Goal: Feedback & Contribution: Contribute content

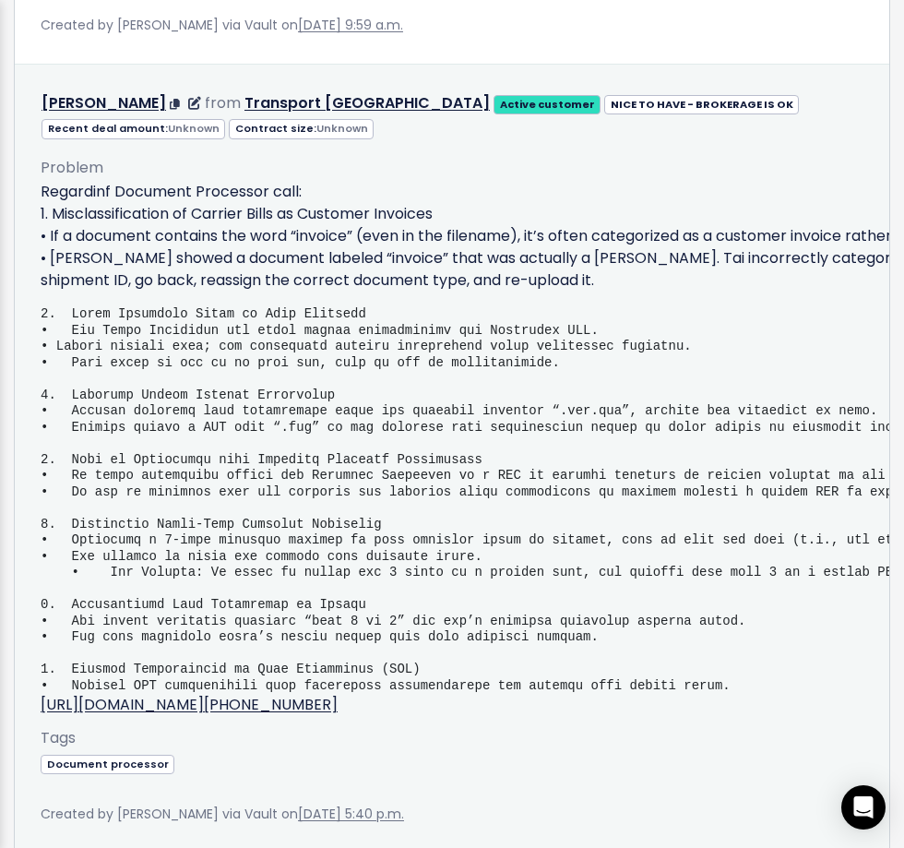
scroll to position [2251, 0]
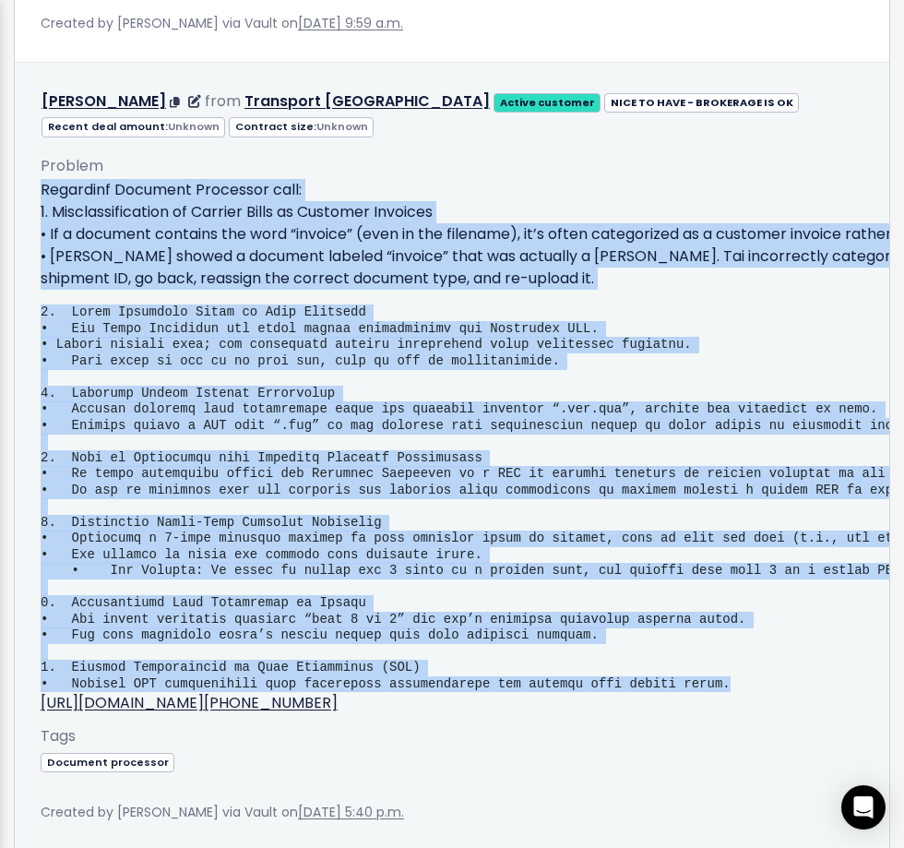
drag, startPoint x: 748, startPoint y: 686, endPoint x: 43, endPoint y: 198, distance: 857.3
click at [43, 198] on div "Regardinf Document Processor call: 1. Misclassification of Carrier Bills as Cus…" at bounding box center [626, 446] width 1171 height 535
copy div "Loremipsu Dolorsit Ametconse adip: 0. Elitseddoeiusmodt in Utlabor Etdol ma Ali…"
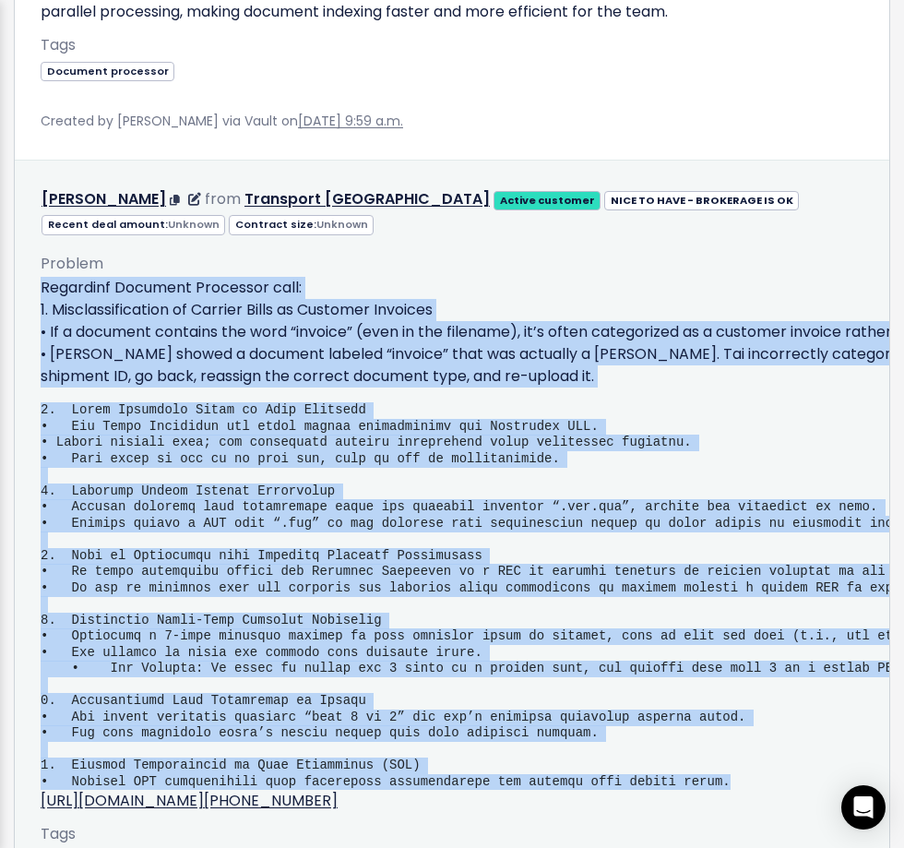
scroll to position [2130, 0]
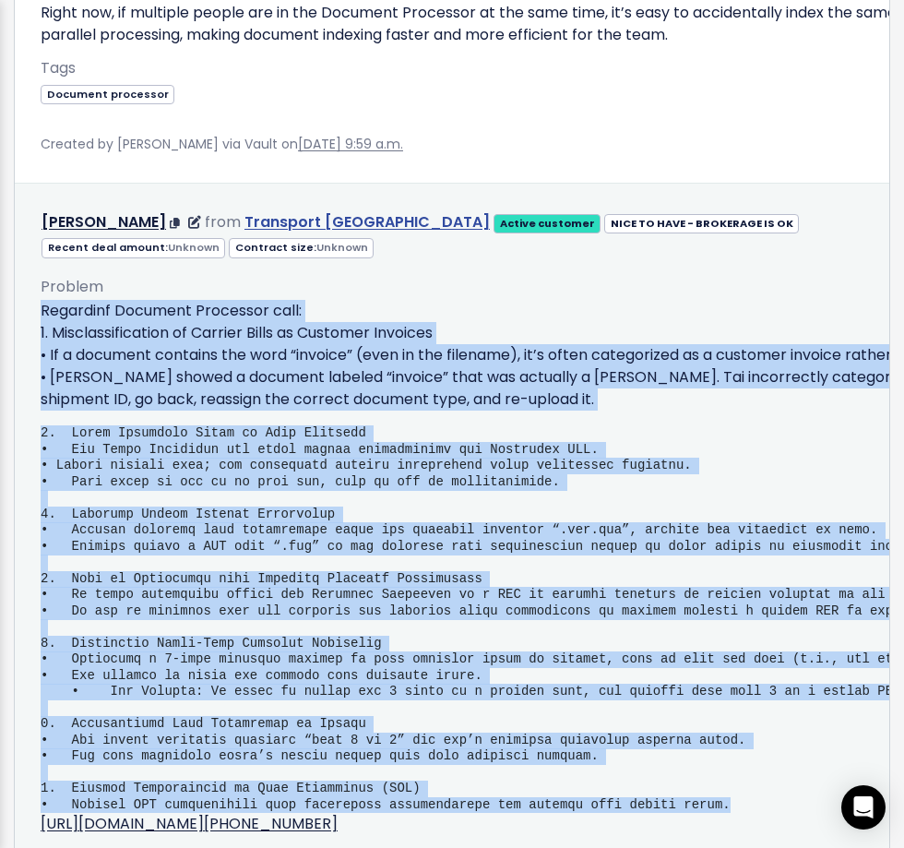
drag, startPoint x: 32, startPoint y: 220, endPoint x: 327, endPoint y: 227, distance: 294.4
click at [327, 227] on div "Edit Return to Inbox Delete mike mckeen from Transport USA Active customer" at bounding box center [626, 222] width 1198 height 27
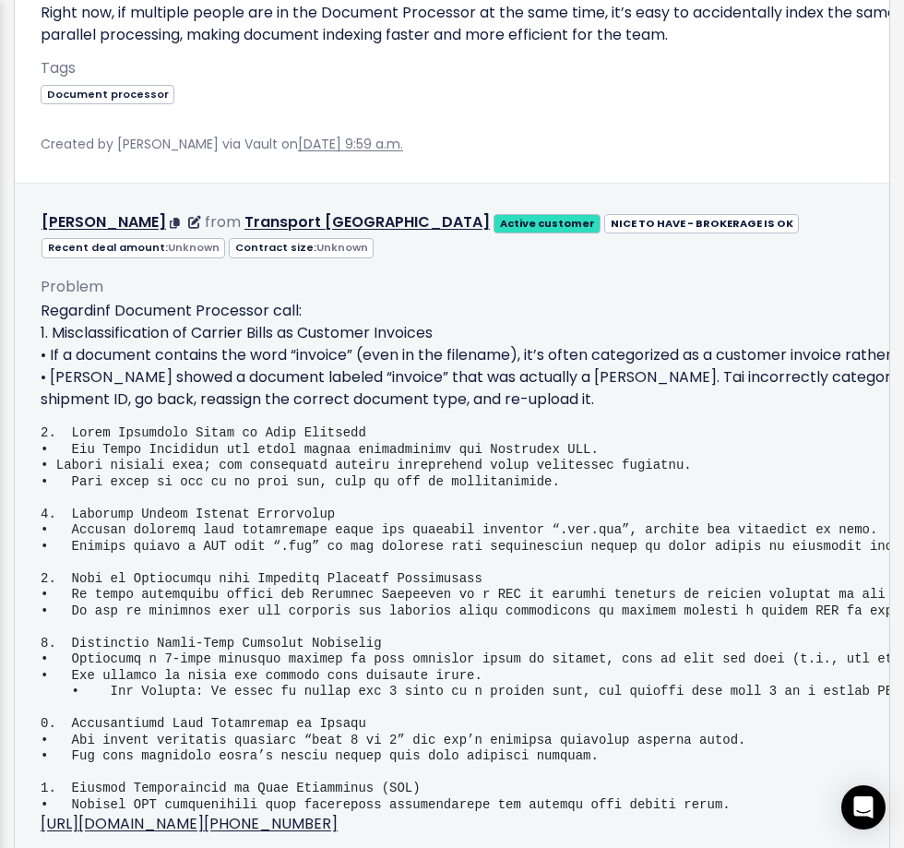
drag, startPoint x: 322, startPoint y: 396, endPoint x: 296, endPoint y: 371, distance: 35.9
click at [322, 396] on p "Regardinf Document Processor call: 1. Misclassification of Carrier Bills as Cus…" at bounding box center [626, 355] width 1171 height 111
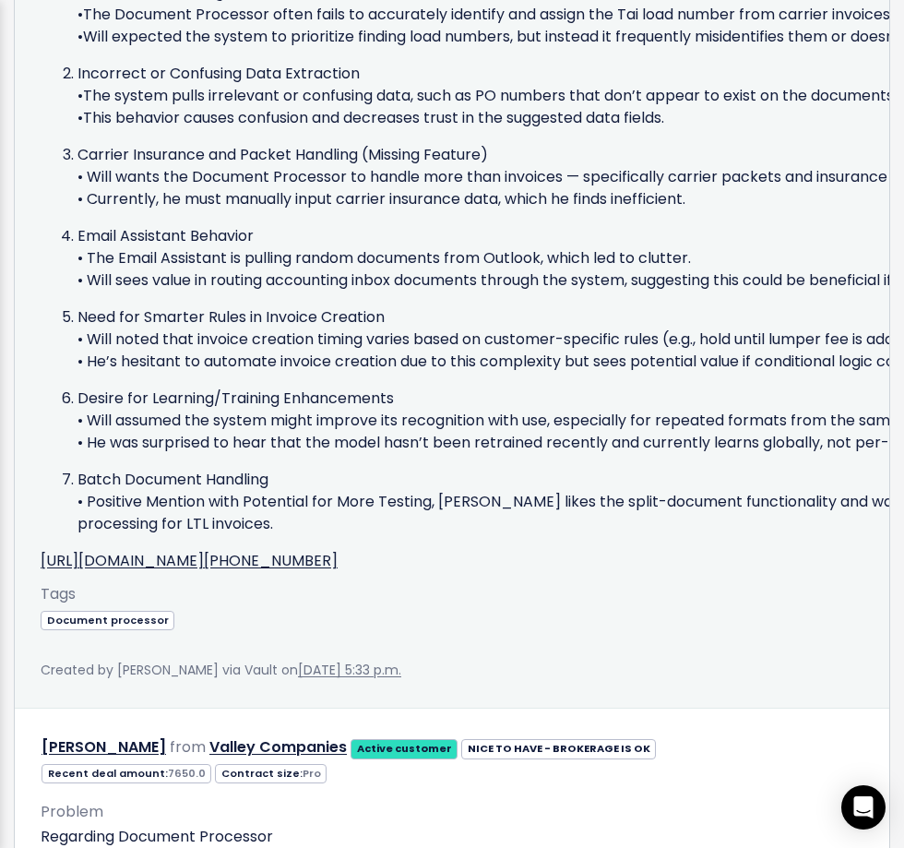
scroll to position [3200, 0]
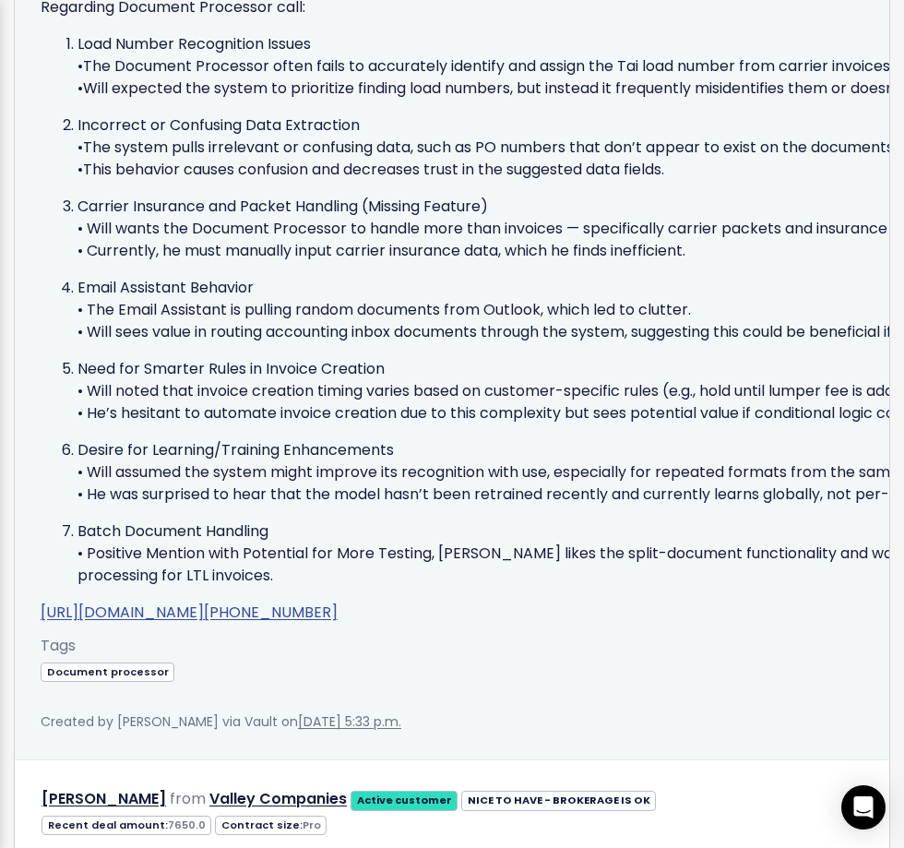
click at [211, 612] on link "[URL][DOMAIN_NAME][PHONE_NUMBER]" at bounding box center [189, 611] width 297 height 21
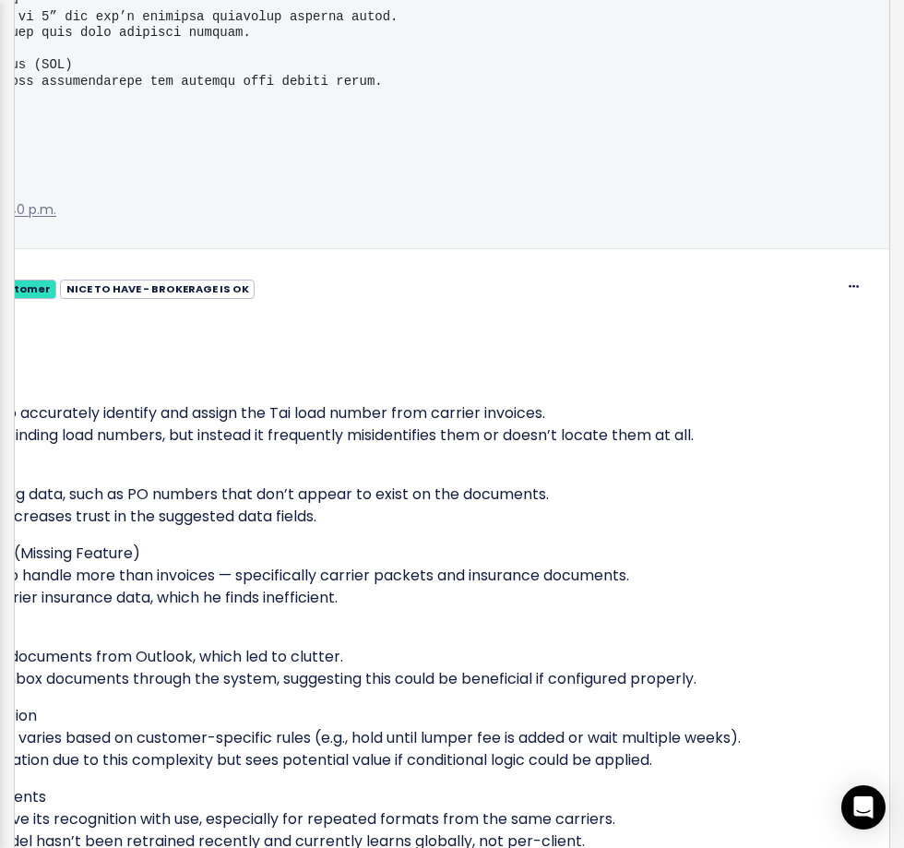
scroll to position [2848, 0]
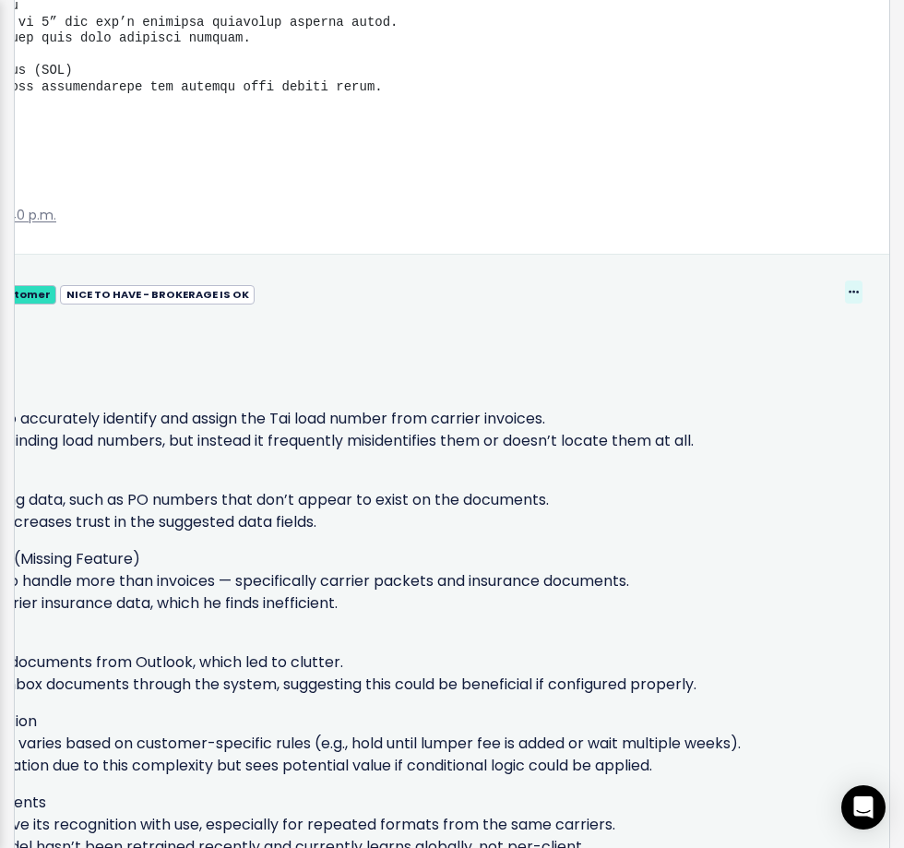
click at [858, 289] on icon at bounding box center [854, 293] width 10 height 12
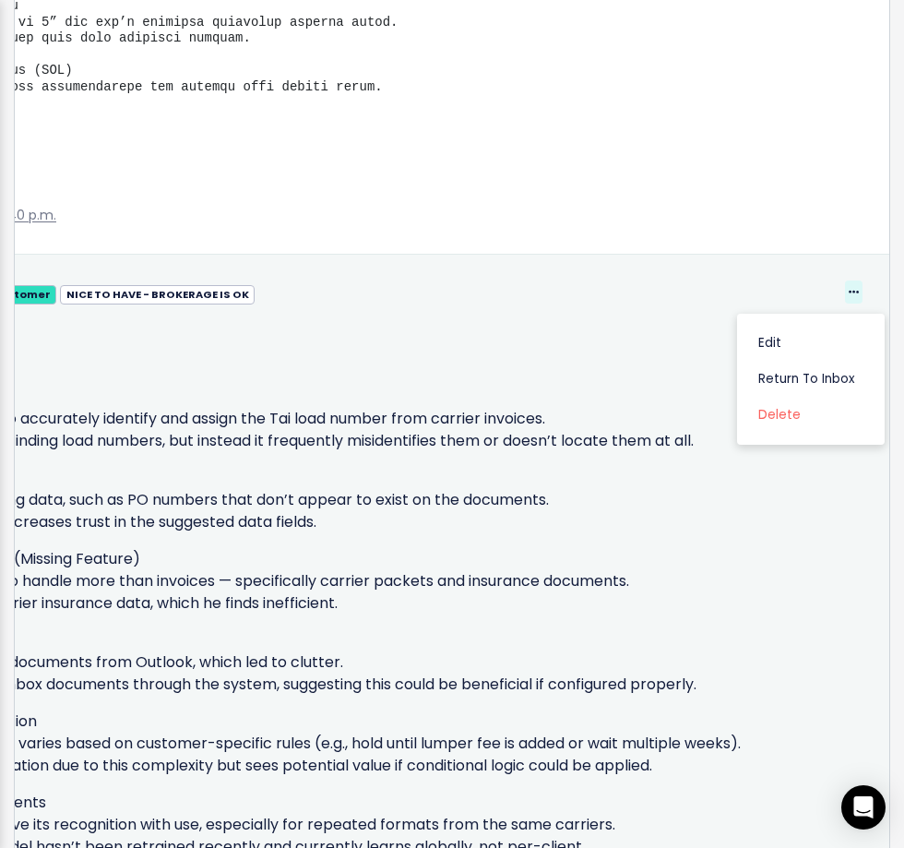
click at [851, 287] on icon at bounding box center [854, 293] width 10 height 12
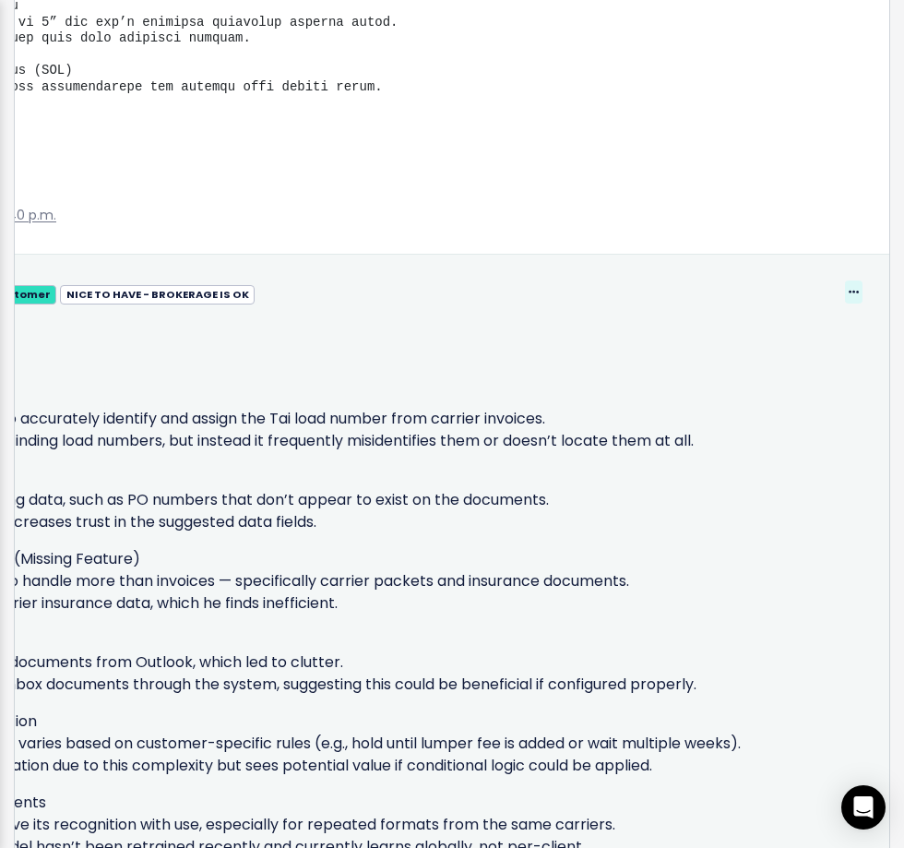
click at [856, 291] on icon at bounding box center [854, 293] width 10 height 12
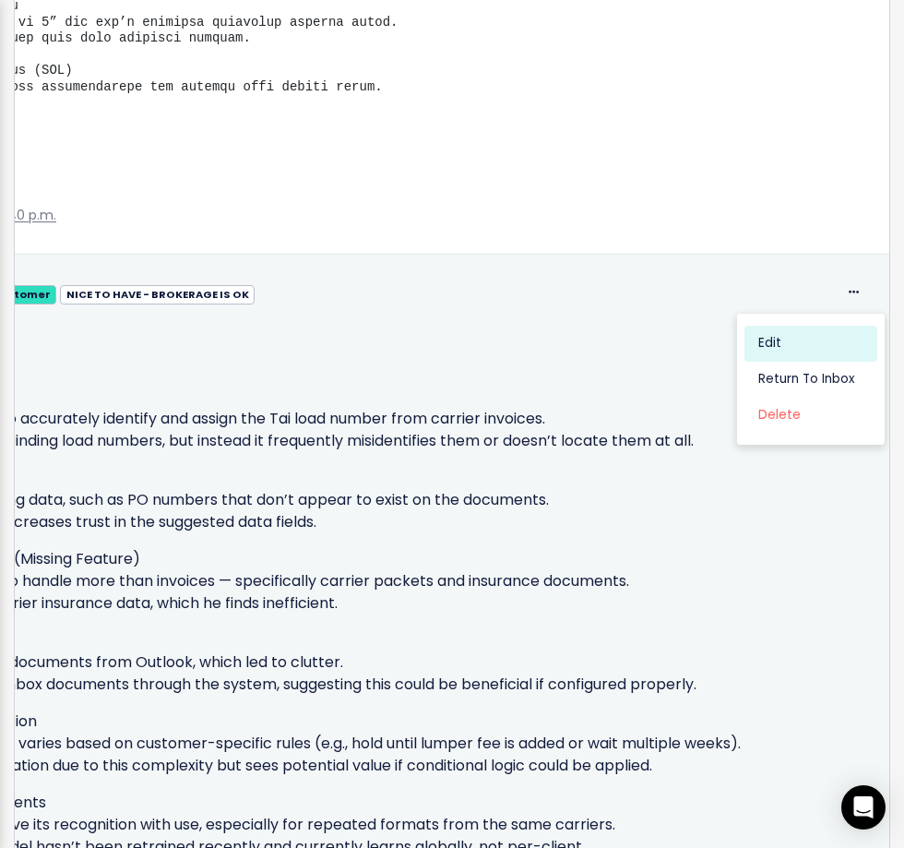
click at [779, 350] on link "Edit" at bounding box center [810, 343] width 133 height 36
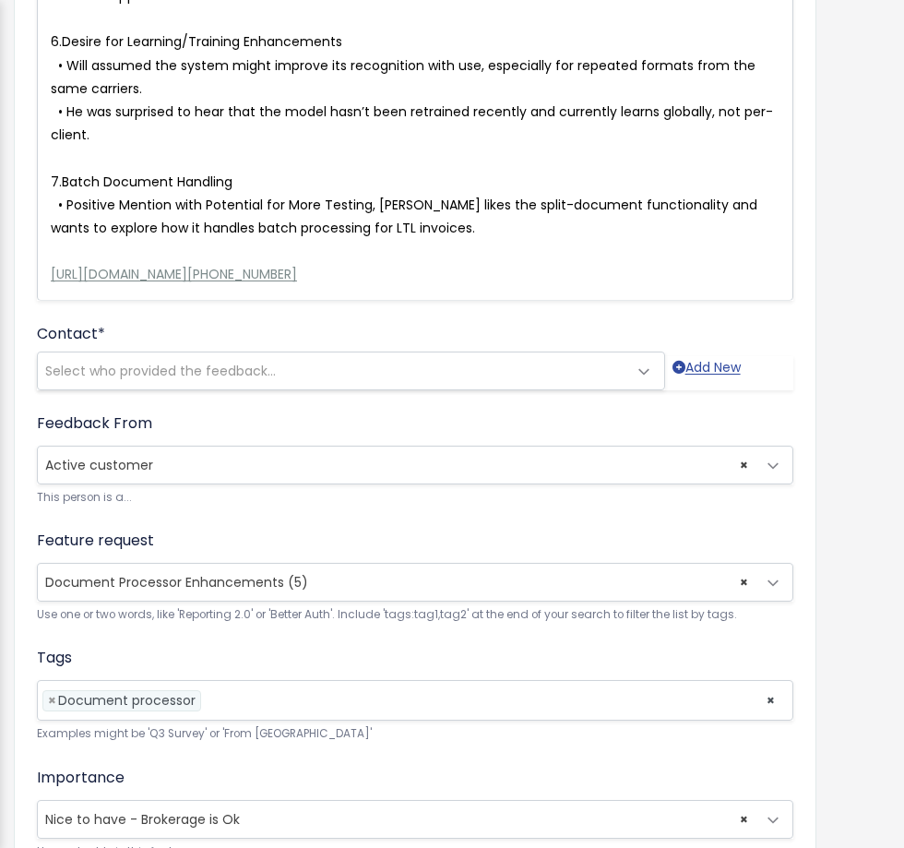
scroll to position [912, 0]
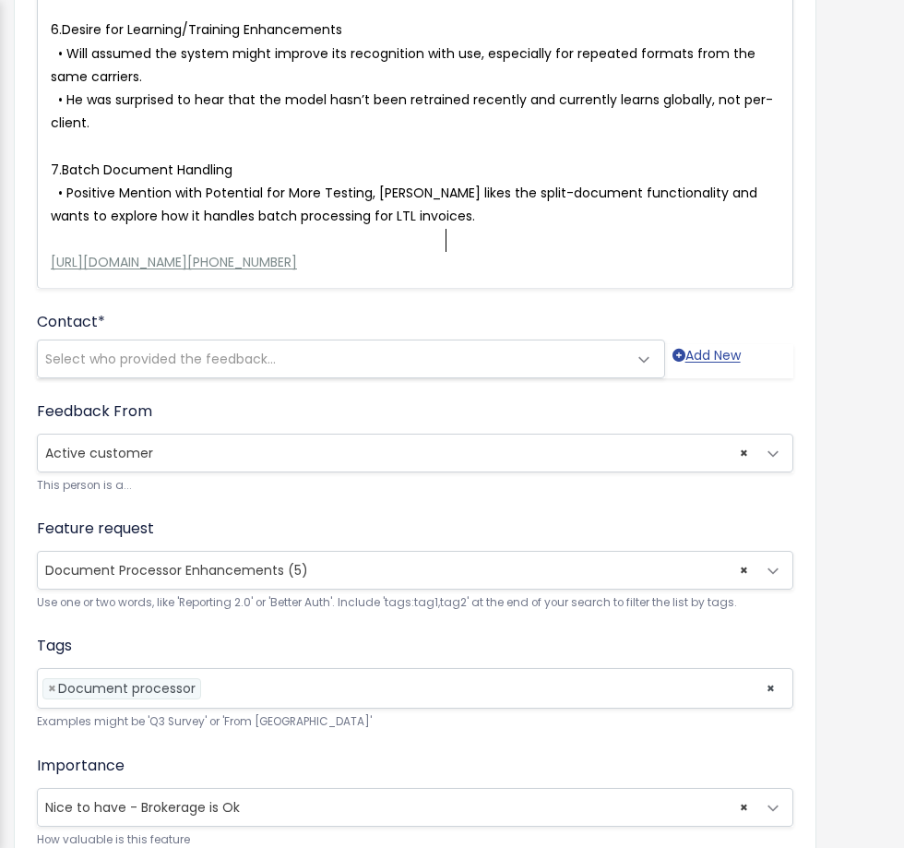
click at [94, 332] on div "Who shared this feedback? You'll see them alongside the feature request. Requir…" at bounding box center [102, 338] width 185 height 57
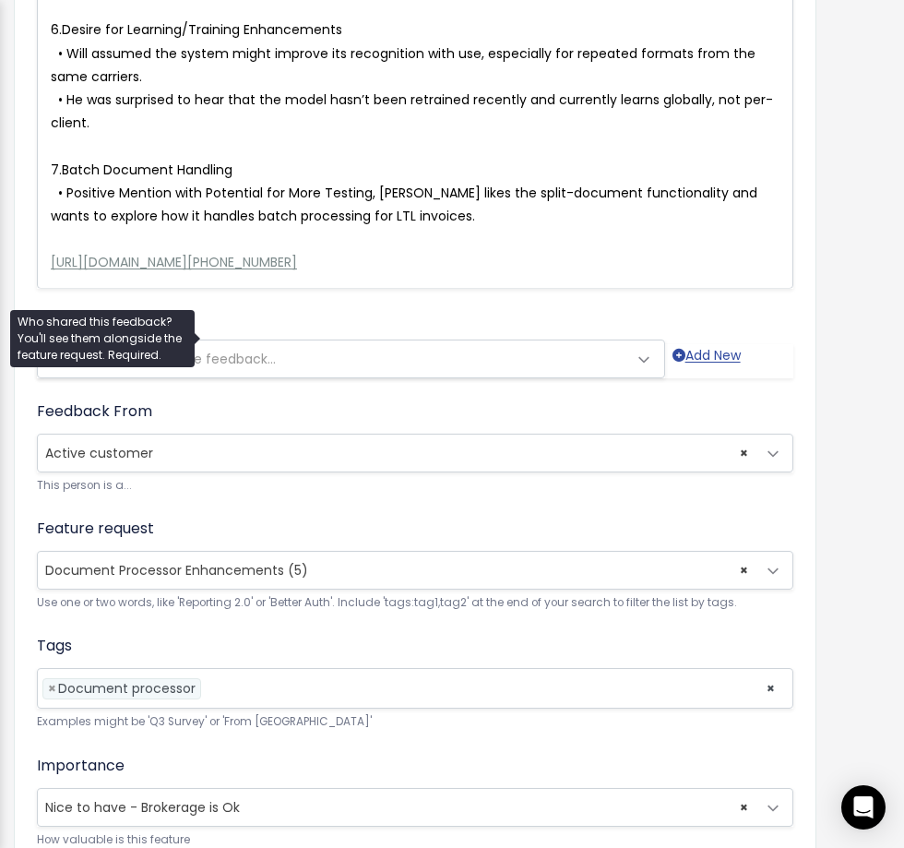
click at [361, 340] on span "Select who provided the feedback..." at bounding box center [332, 358] width 589 height 37
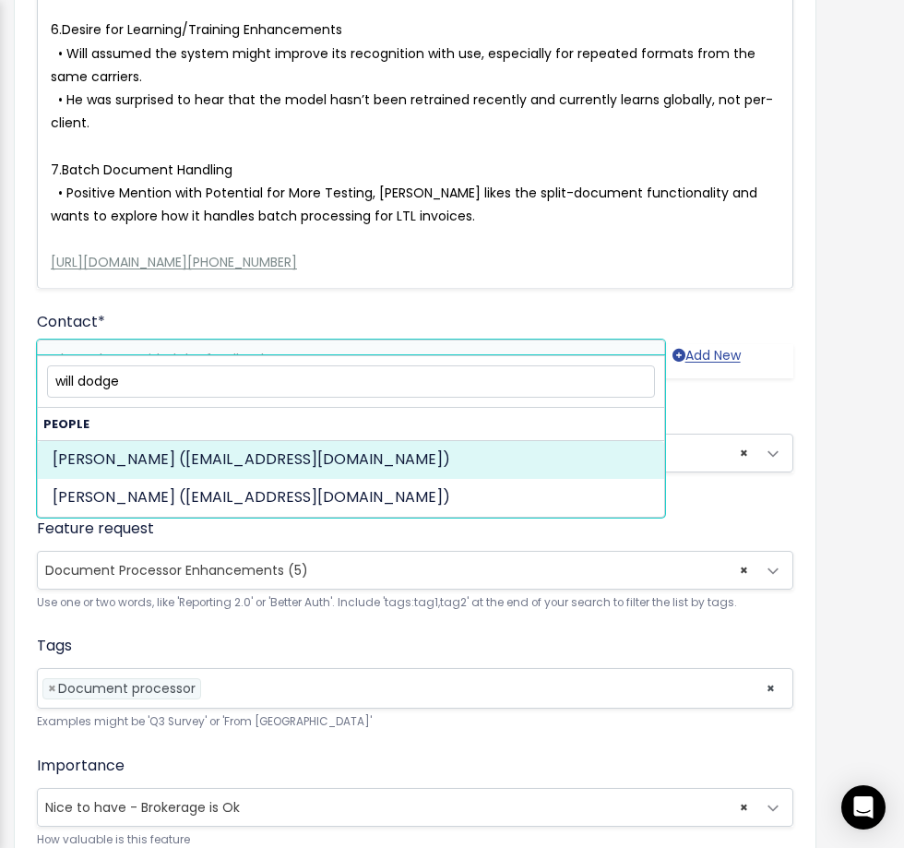
type input "will dodge"
select select "92395030"
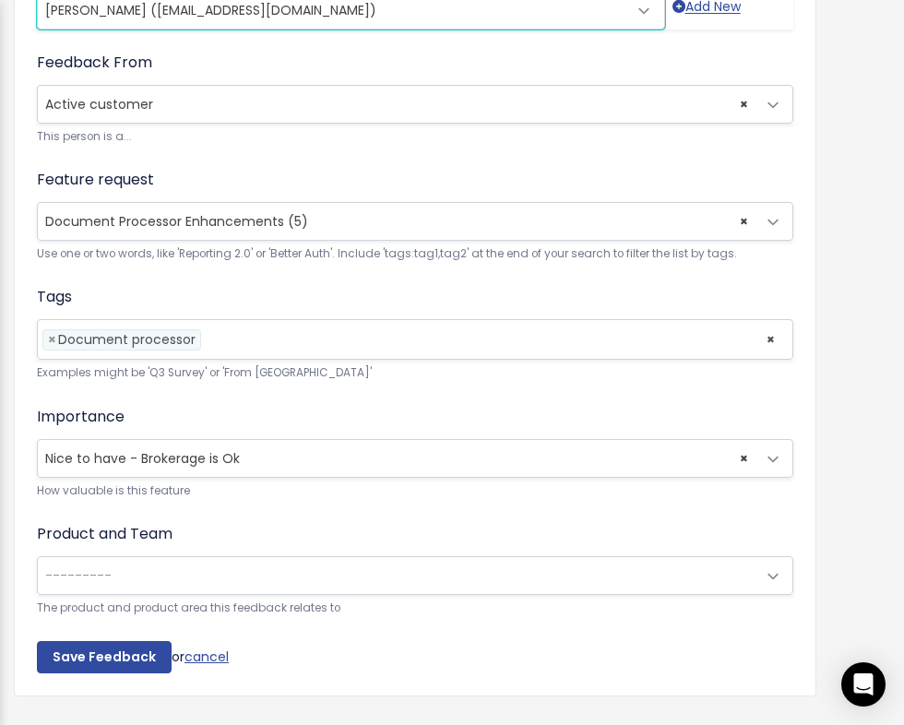
scroll to position [1281, 0]
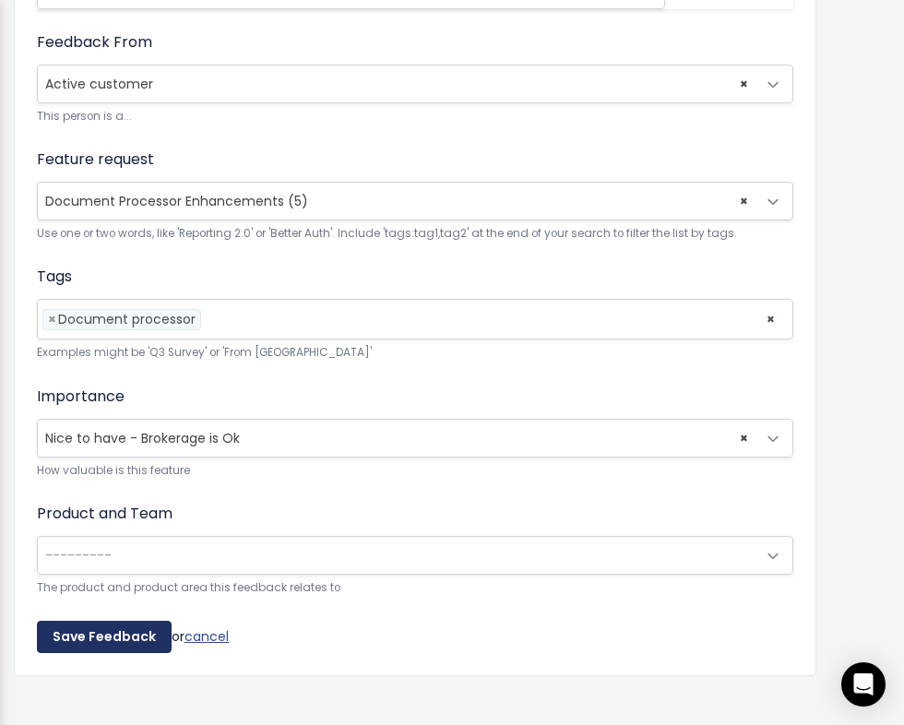
click at [96, 622] on input "Save Feedback" at bounding box center [104, 637] width 135 height 33
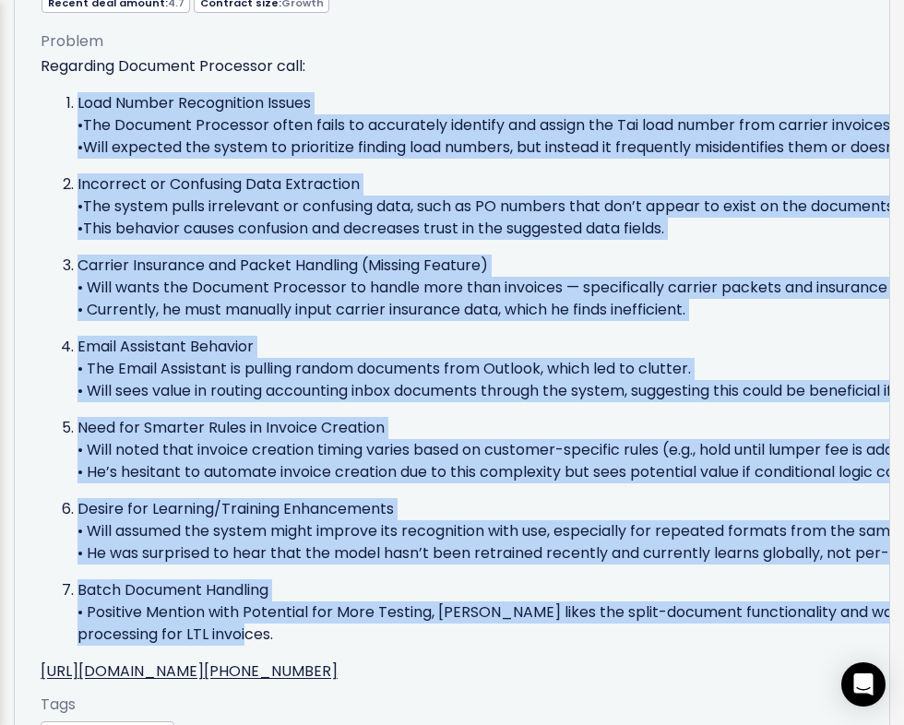
drag, startPoint x: 125, startPoint y: 576, endPoint x: 33, endPoint y: 65, distance: 519.3
click at [33, 65] on div "Problem Regarding Document Processor call: Load Number Recognition Issues •The …" at bounding box center [626, 403] width 1198 height 779
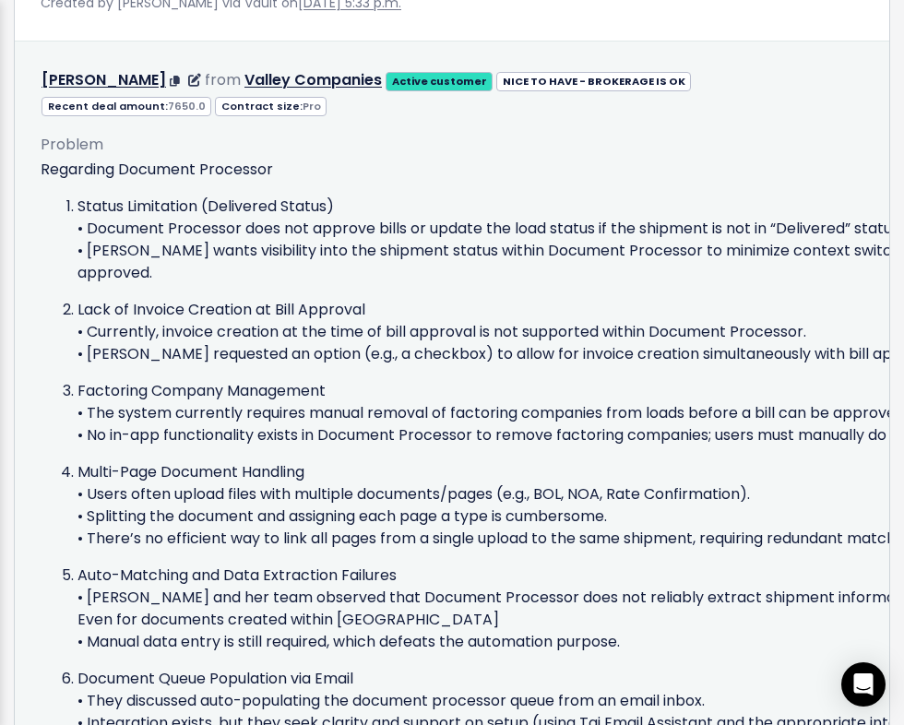
scroll to position [4031, 0]
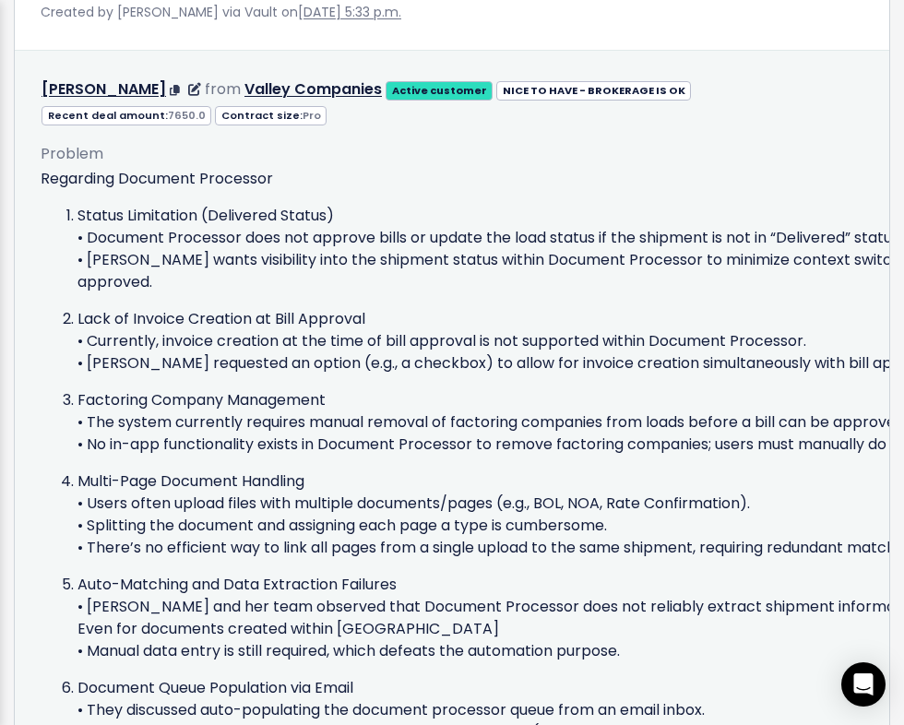
drag, startPoint x: 55, startPoint y: 161, endPoint x: 61, endPoint y: 173, distance: 13.2
click at [55, 168] on p "Regarding Document Processor" at bounding box center [626, 179] width 1171 height 22
click at [51, 205] on ol "Status Limitation (Delivered Status) • Document Processor does not approve bill…" at bounding box center [626, 596] width 1171 height 782
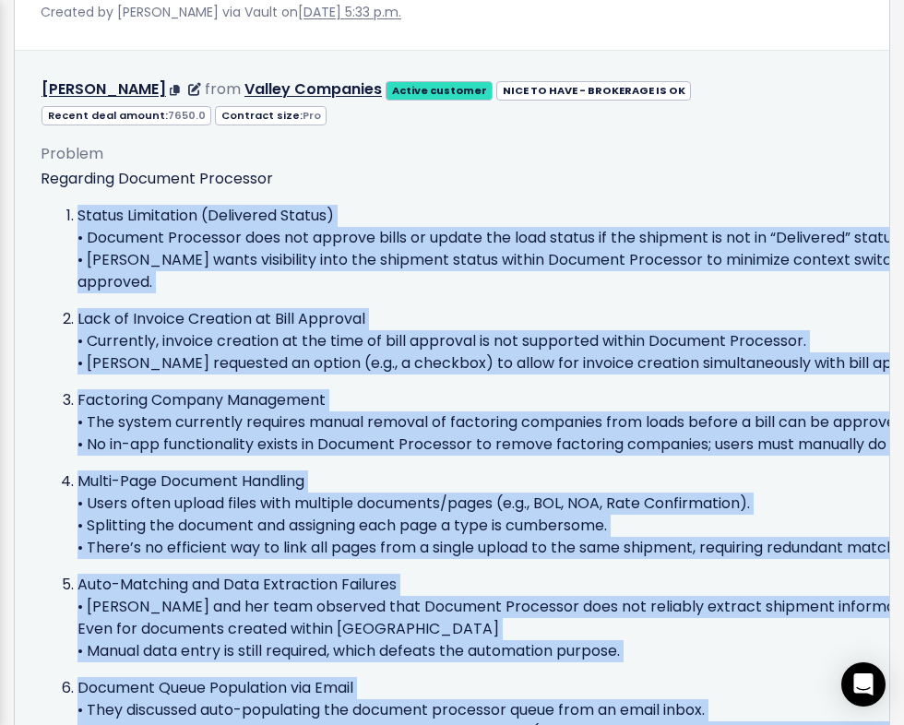
scroll to position [4076, 0]
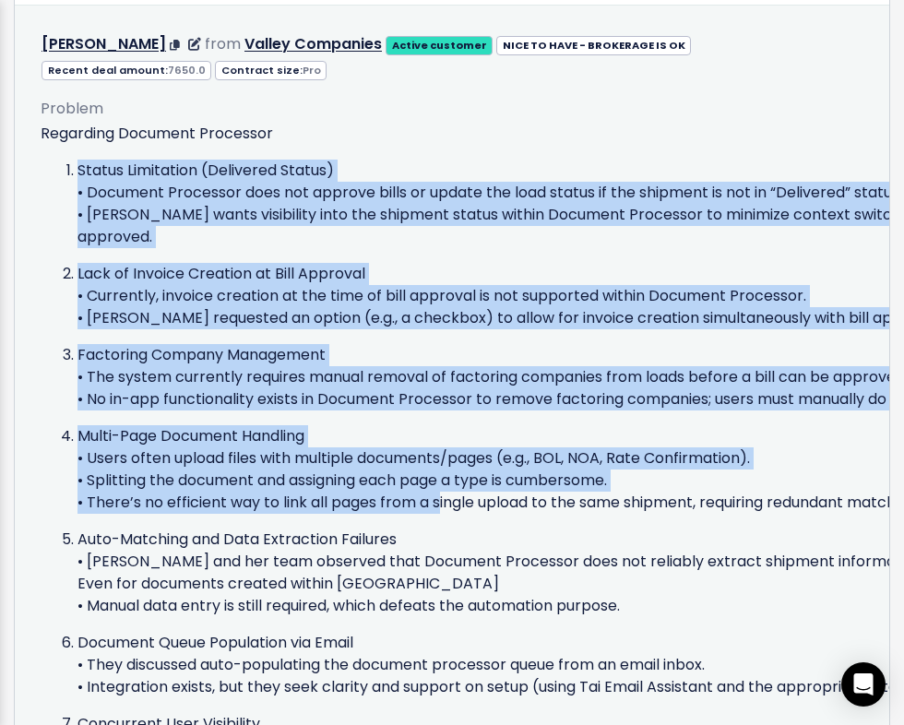
drag, startPoint x: 58, startPoint y: 190, endPoint x: 401, endPoint y: 450, distance: 430.6
click at [401, 450] on ol "Status Limitation (Delivered Status) • Document Processor does not approve bill…" at bounding box center [626, 551] width 1171 height 782
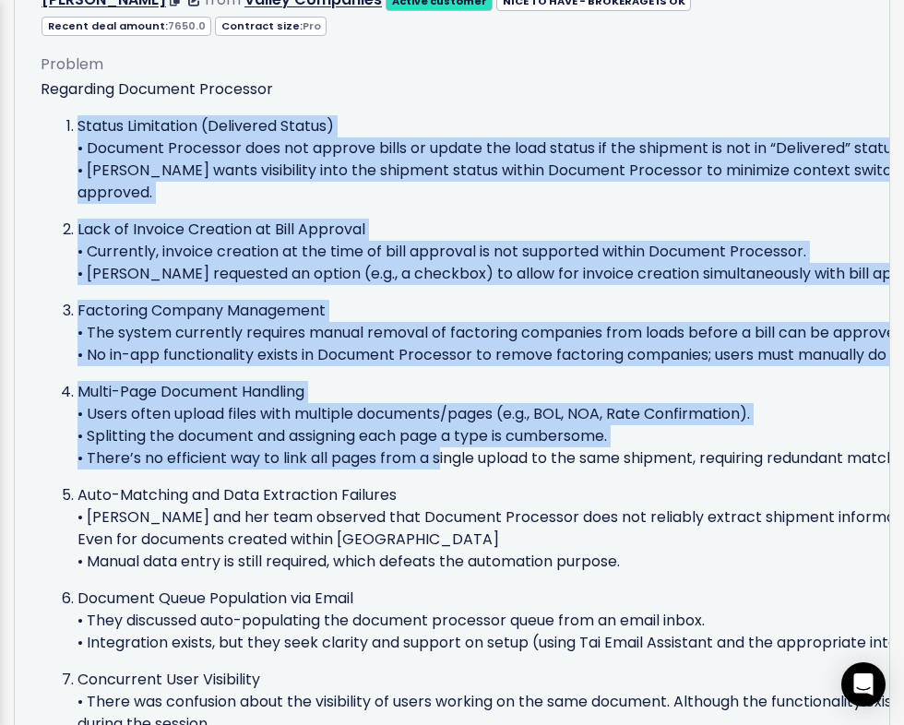
scroll to position [4136, 0]
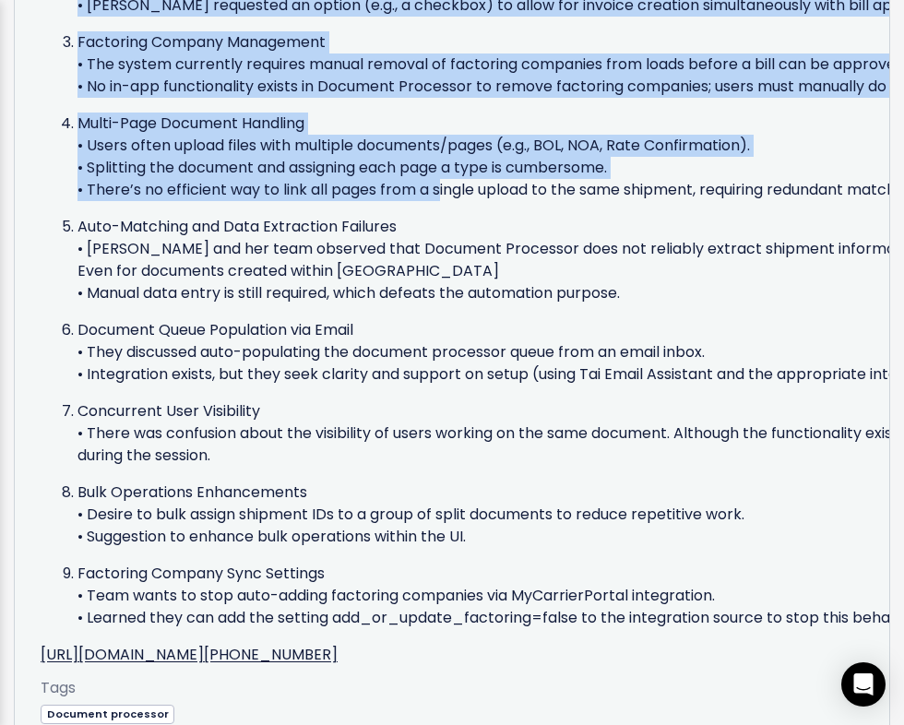
click at [129, 143] on p "Multi-Page Document Handling • Users often upload files with multiple documents…" at bounding box center [644, 157] width 1134 height 89
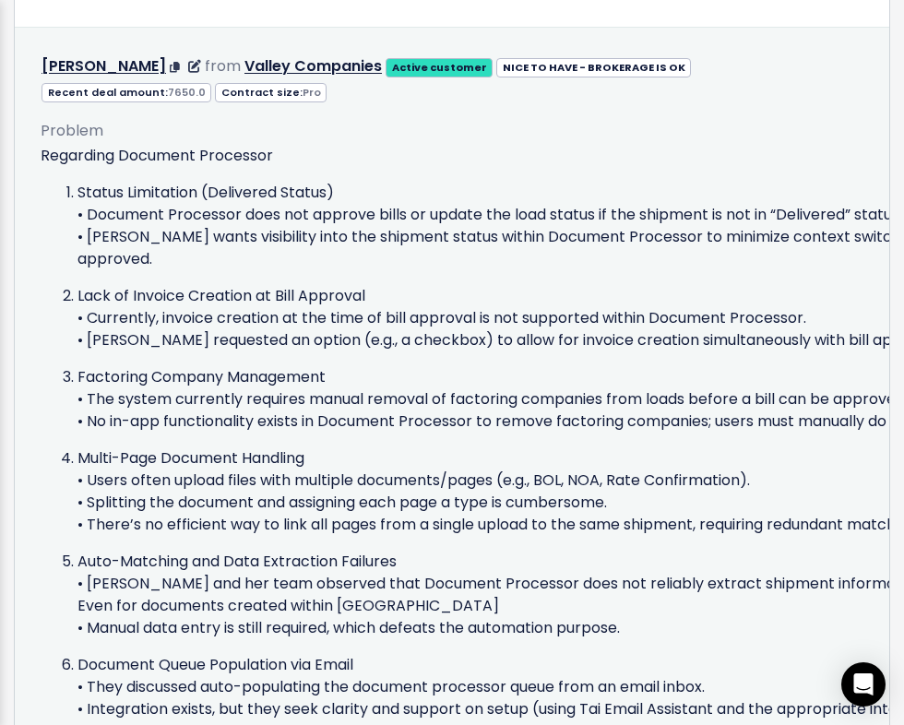
scroll to position [4028, 0]
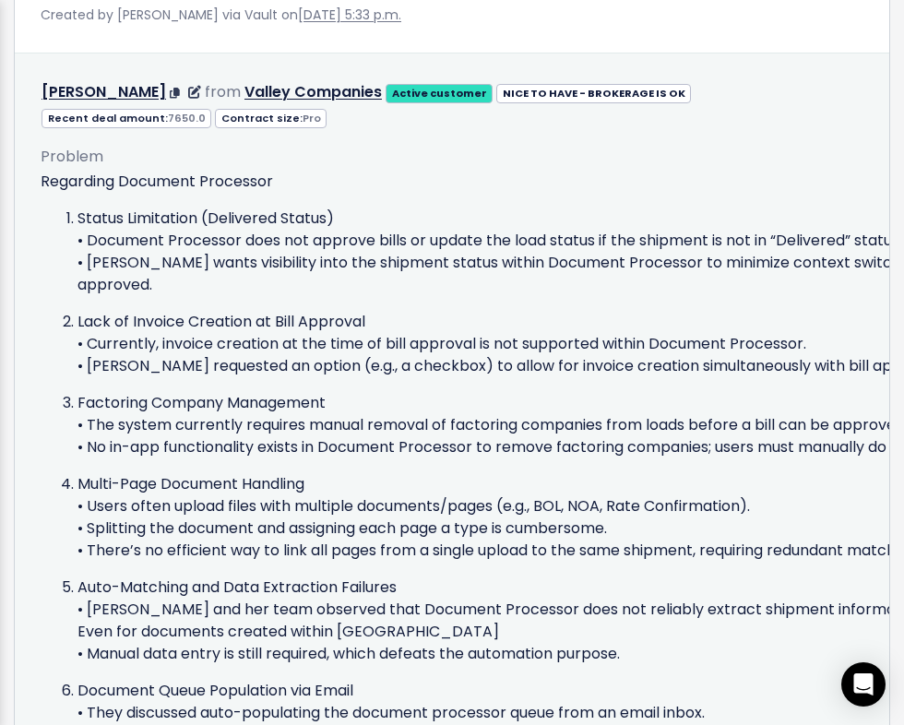
drag, startPoint x: 74, startPoint y: 183, endPoint x: 65, endPoint y: 192, distance: 13.0
click at [65, 192] on div "Regarding Document Processor Status Limitation (Delivered Status) • Document Pr…" at bounding box center [626, 599] width 1171 height 856
drag, startPoint x: 59, startPoint y: 194, endPoint x: 94, endPoint y: 197, distance: 35.2
click at [94, 208] on ol "Status Limitation (Delivered Status) • Document Processor does not approve bill…" at bounding box center [626, 599] width 1171 height 782
click at [95, 171] on p "Regarding Document Processor" at bounding box center [626, 182] width 1171 height 22
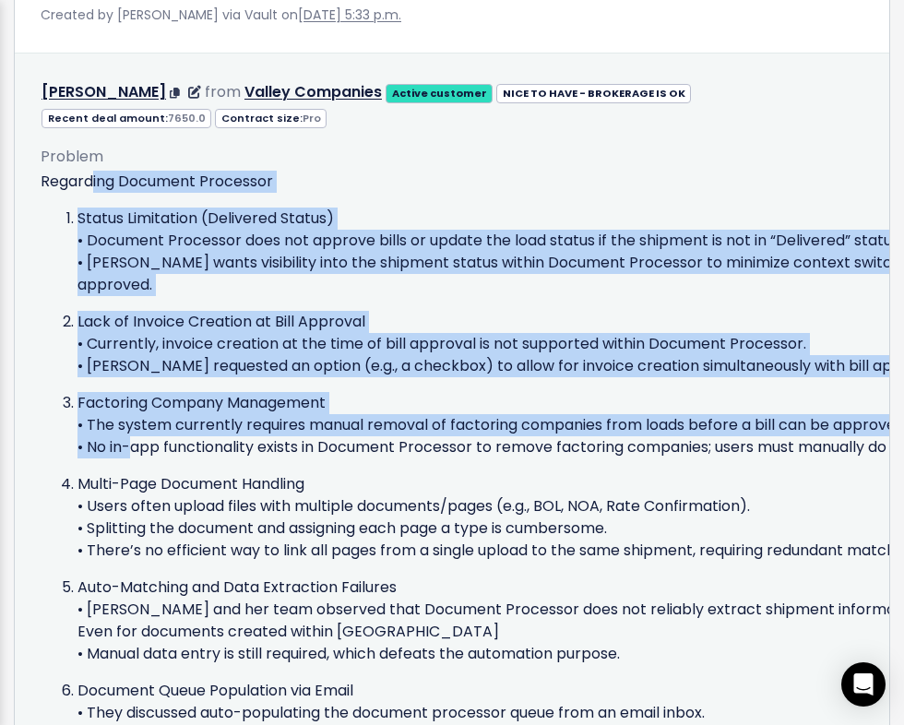
drag, startPoint x: 91, startPoint y: 168, endPoint x: 165, endPoint y: 311, distance: 160.9
click at [110, 381] on div "Regarding Document Processor Status Limitation (Delivered Status) • Document Pr…" at bounding box center [626, 599] width 1171 height 856
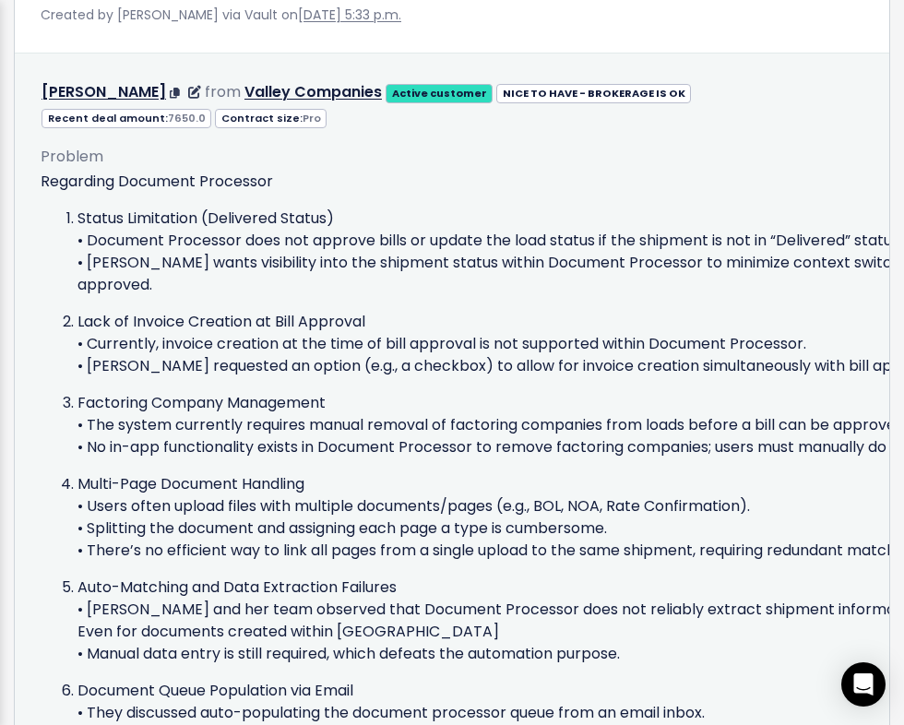
drag, startPoint x: 208, startPoint y: 231, endPoint x: 254, endPoint y: 201, distance: 54.8
click at [216, 222] on p "Status Limitation (Delivered Status) • Document Processor does not approve bill…" at bounding box center [644, 252] width 1134 height 89
click at [278, 171] on p "Regarding Document Processor" at bounding box center [626, 182] width 1171 height 22
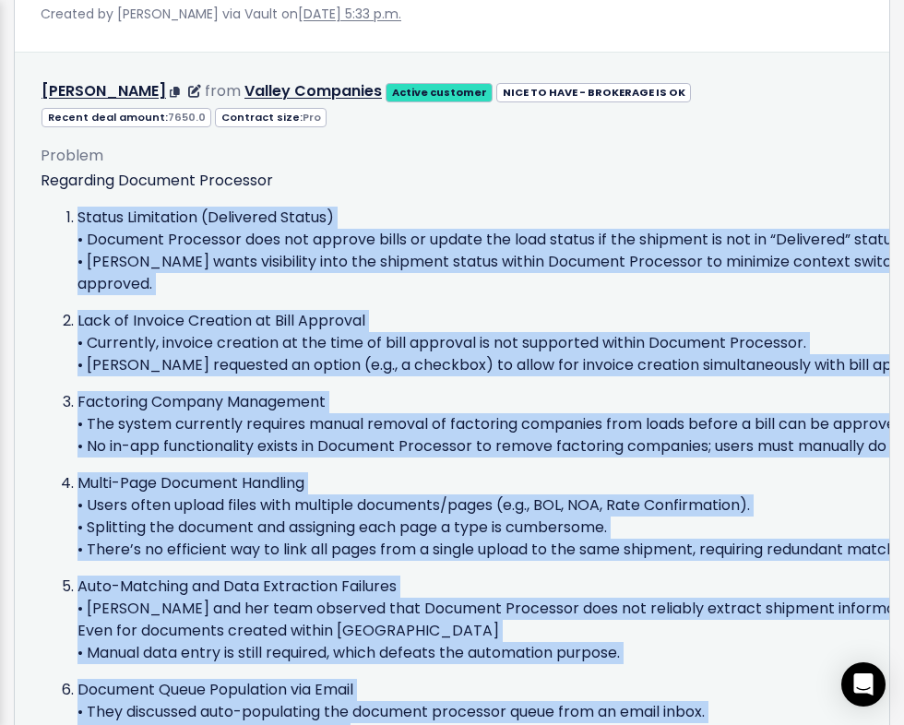
scroll to position [4030, 0]
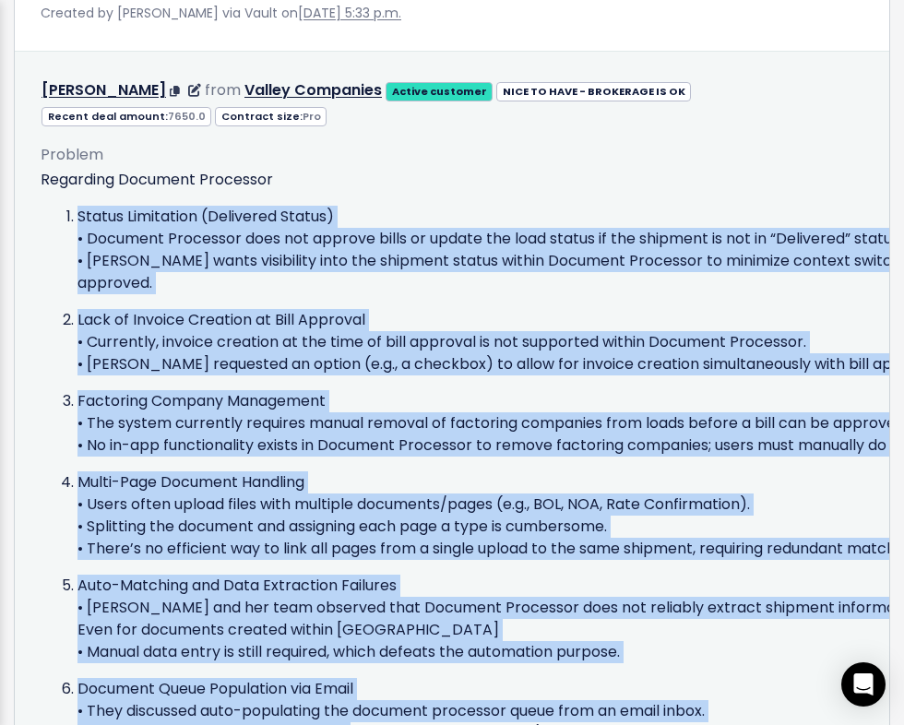
drag, startPoint x: 282, startPoint y: 174, endPoint x: 306, endPoint y: 688, distance: 514.4
click at [309, 690] on div "Regarding Document Processor Status Limitation (Delivered Status) • Document Pr…" at bounding box center [626, 597] width 1171 height 856
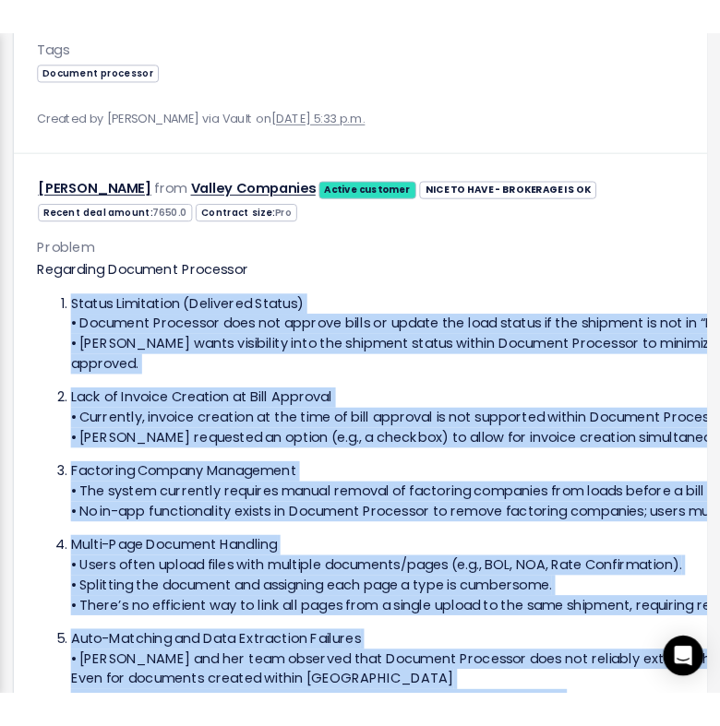
scroll to position [4026, 0]
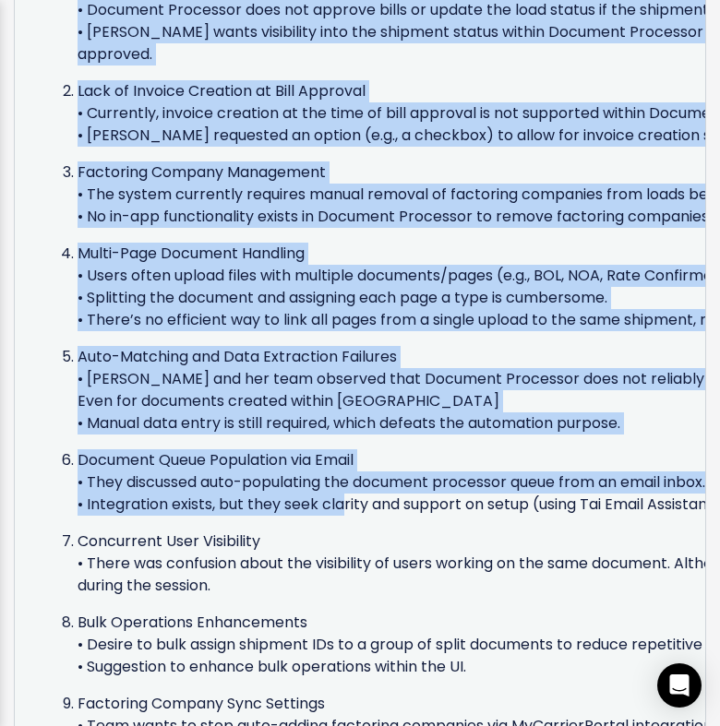
click at [238, 346] on p "Auto-Matching and Data Extraction Failures • Morgan and her team observed that …" at bounding box center [644, 390] width 1134 height 89
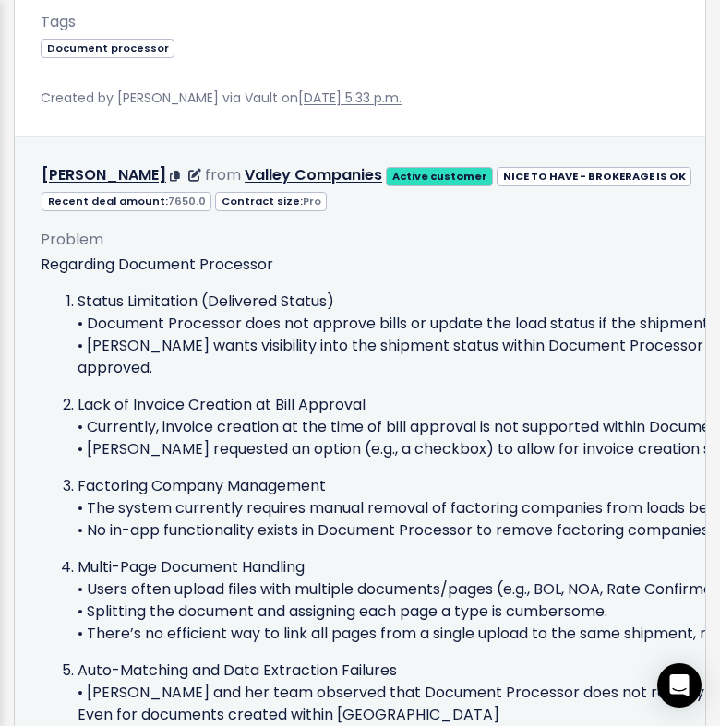
scroll to position [3985, 0]
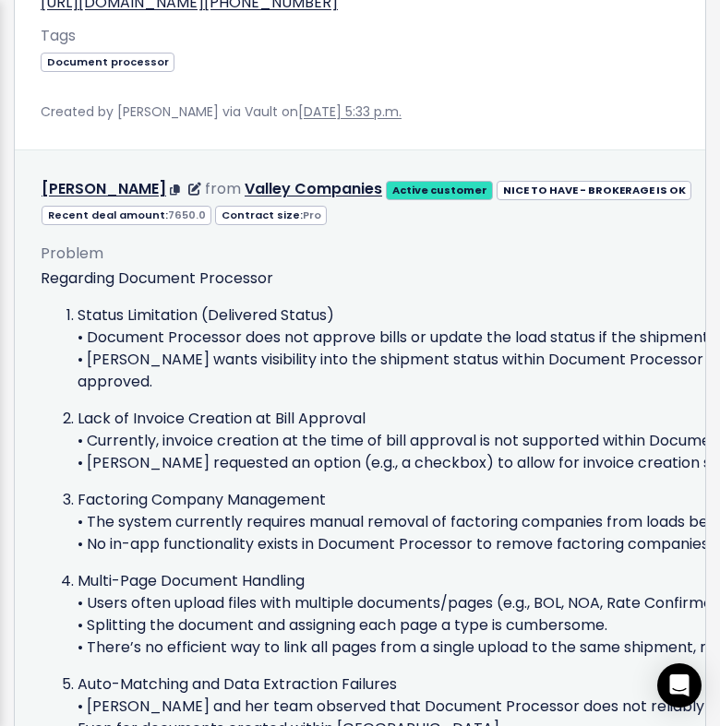
drag, startPoint x: 394, startPoint y: 463, endPoint x: 62, endPoint y: 315, distance: 363.8
click at [62, 315] on ol "Status Limitation (Delivered Status) • Document Processor does not approve bill…" at bounding box center [626, 695] width 1171 height 782
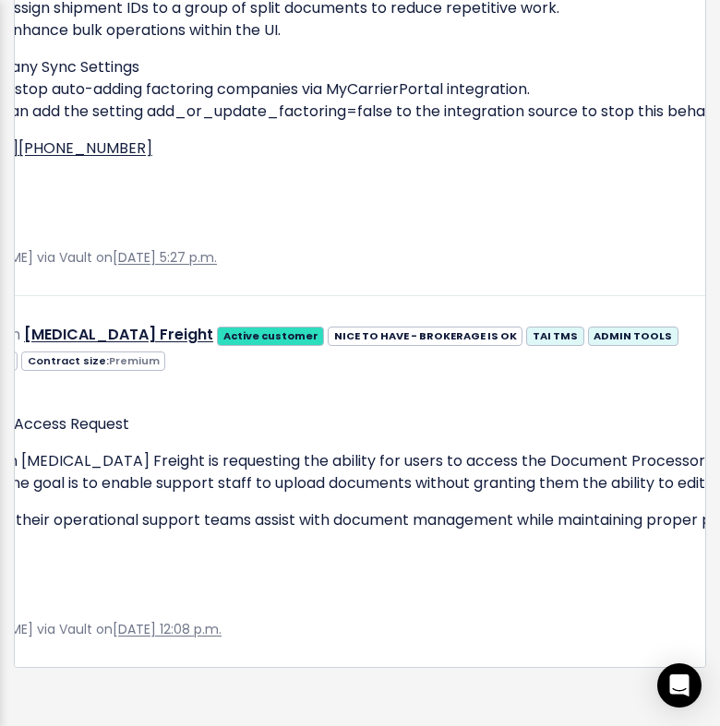
scroll to position [0, 0]
